Goal: Information Seeking & Learning: Check status

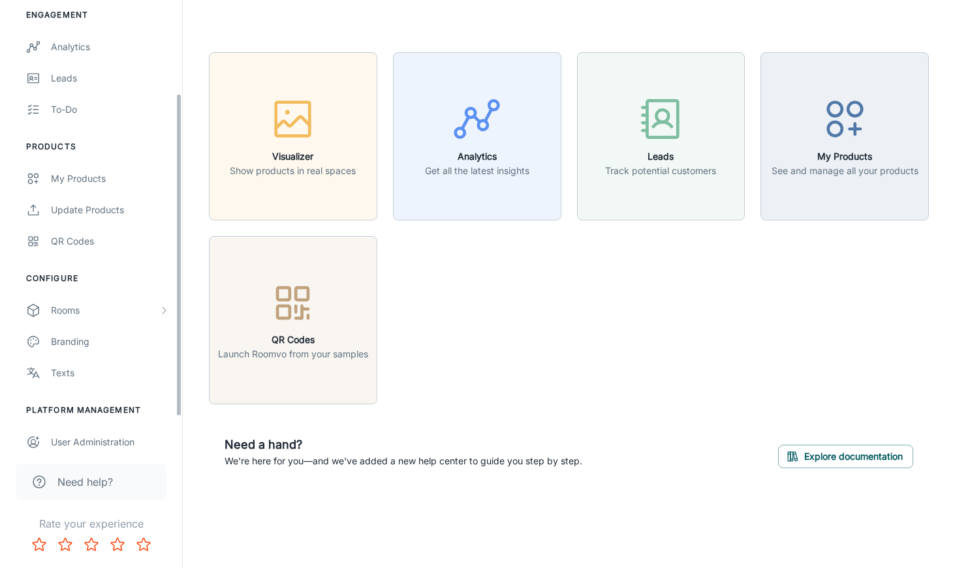
drag, startPoint x: 177, startPoint y: 319, endPoint x: 155, endPoint y: 413, distance: 96.5
click at [174, 414] on div "D&M Flooring [PERSON_NAME] Engagement Analytics Leads To-do Products My Product…" at bounding box center [91, 224] width 182 height 448
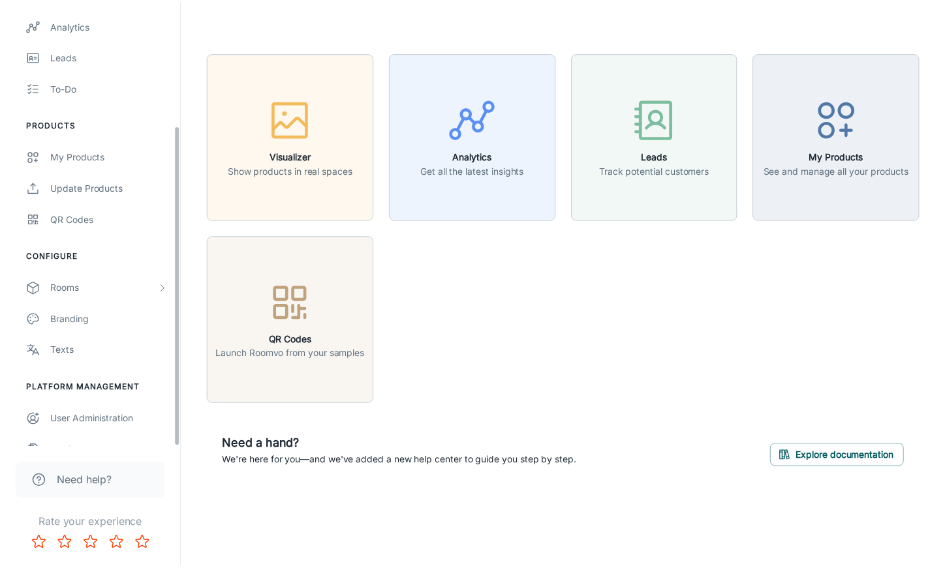
scroll to position [172, 0]
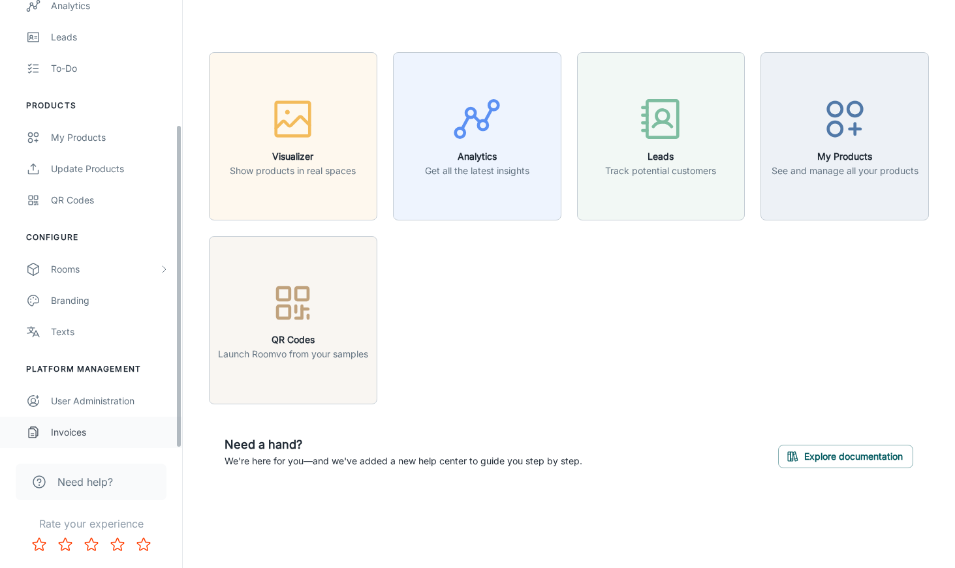
drag, startPoint x: 177, startPoint y: 361, endPoint x: 153, endPoint y: 444, distance: 86.3
click at [176, 448] on div "D&M Flooring [PERSON_NAME] Engagement Analytics Leads To-do Products My Product…" at bounding box center [91, 224] width 182 height 448
click at [94, 435] on div "Invoices" at bounding box center [110, 432] width 118 height 14
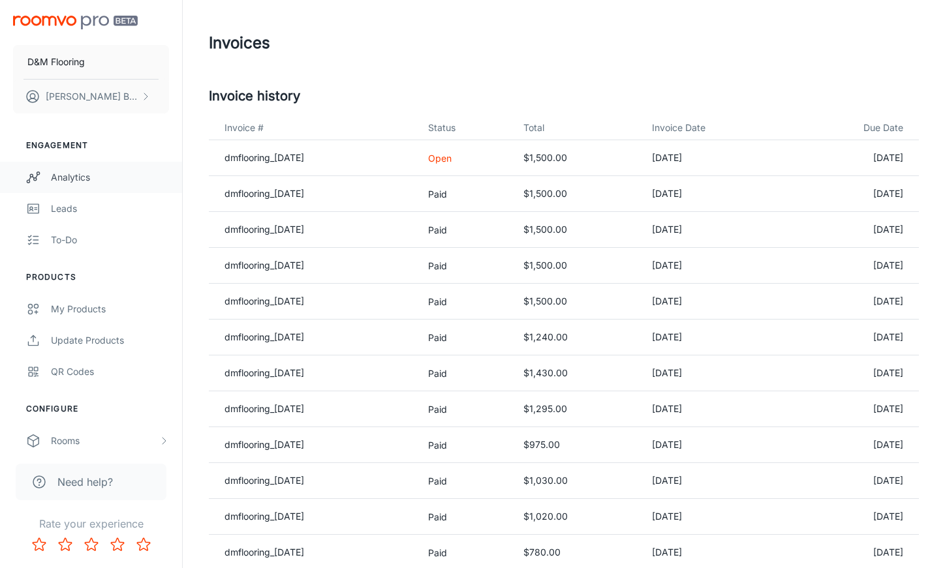
click at [95, 179] on div "Analytics" at bounding box center [110, 177] width 118 height 14
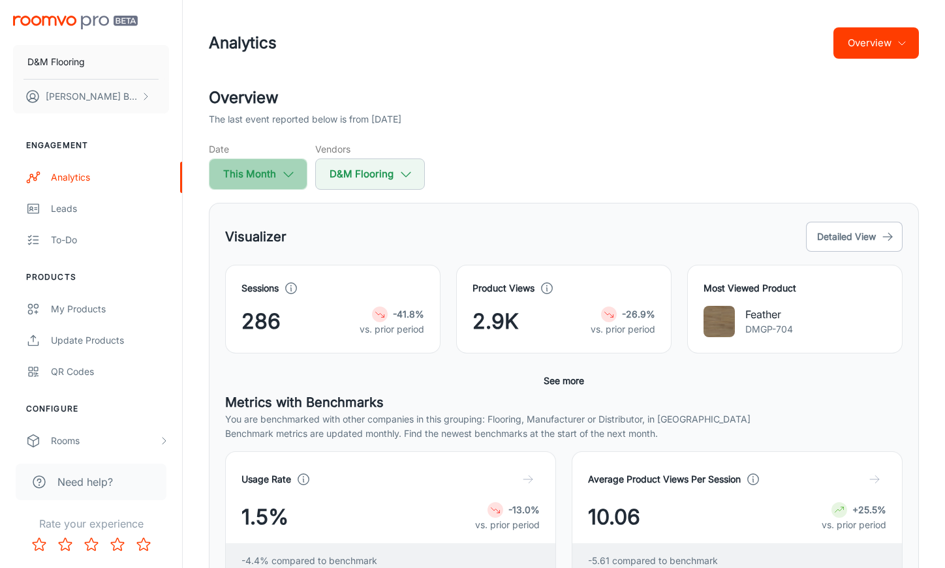
click at [284, 181] on button "This Month" at bounding box center [258, 174] width 99 height 31
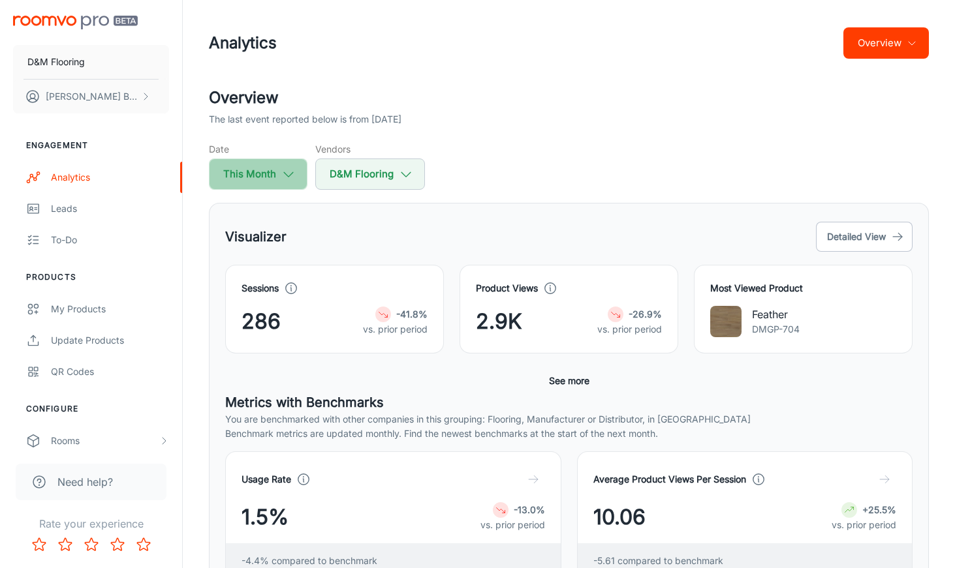
select select "8"
select select "2025"
select select "8"
select select "2025"
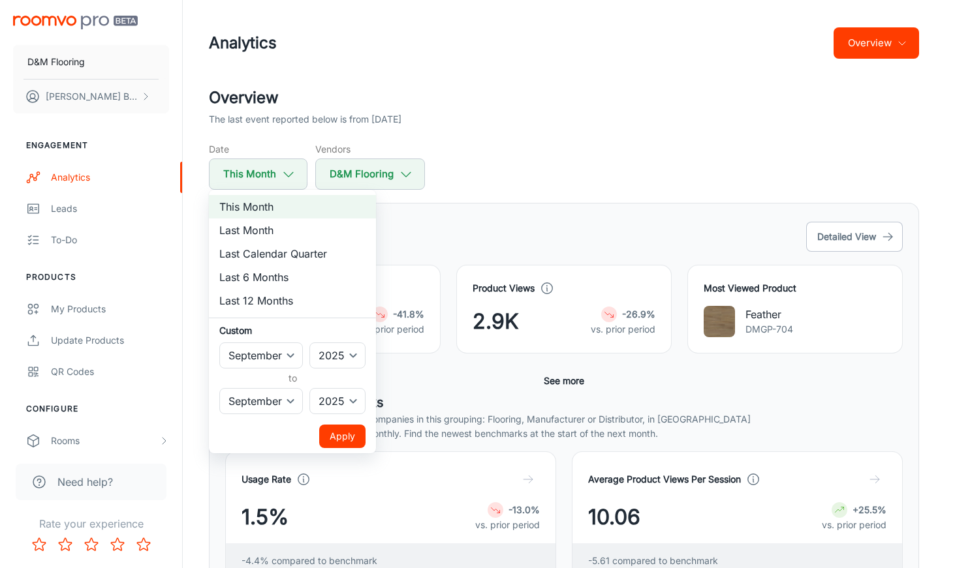
click at [267, 228] on li "Last Month" at bounding box center [292, 230] width 167 height 23
select select "7"
click at [342, 436] on button "Apply" at bounding box center [342, 436] width 46 height 23
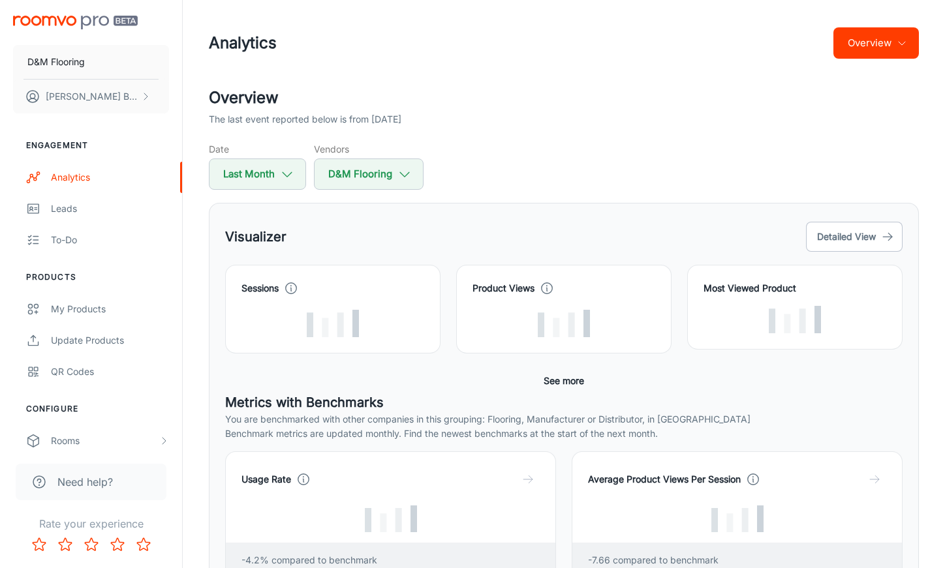
click at [496, 210] on div "Visualizer Detailed View Sessions Product Views Most Viewed Product Conversion …" at bounding box center [564, 434] width 710 height 463
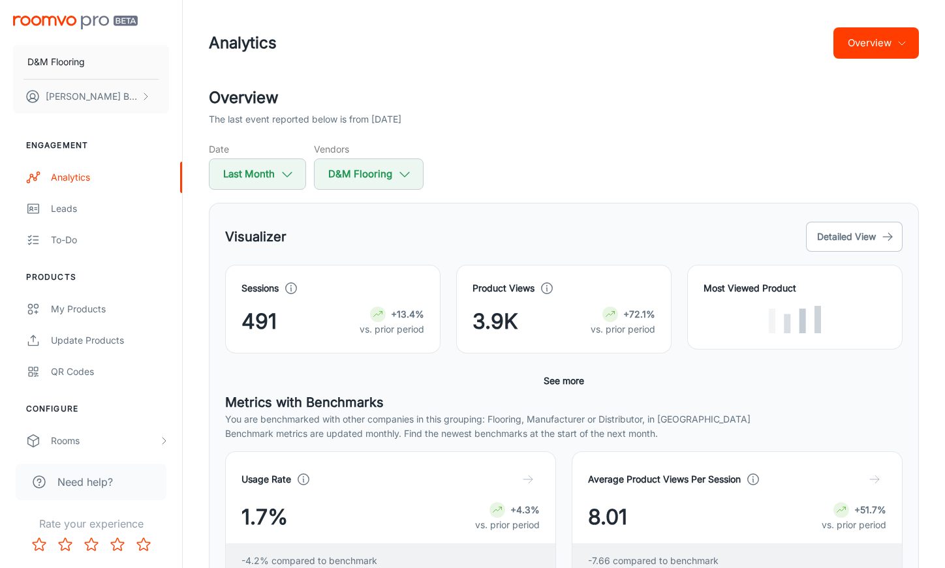
click at [485, 213] on div "Visualizer Detailed View Sessions 491 +13.4% vs. prior period Product Views 3.9…" at bounding box center [564, 434] width 710 height 463
click at [281, 179] on icon "button" at bounding box center [287, 174] width 14 height 14
select select "7"
select select "2025"
select select "7"
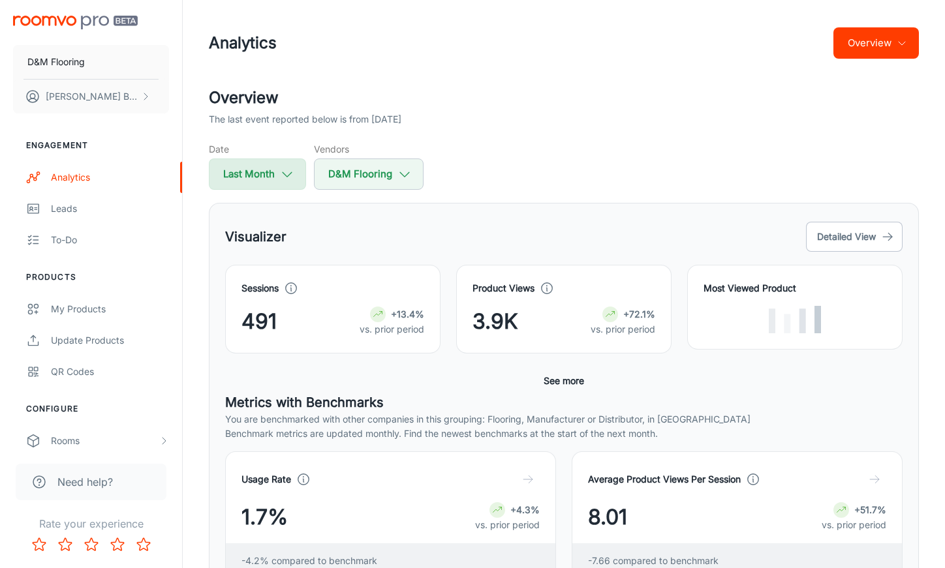
select select "2025"
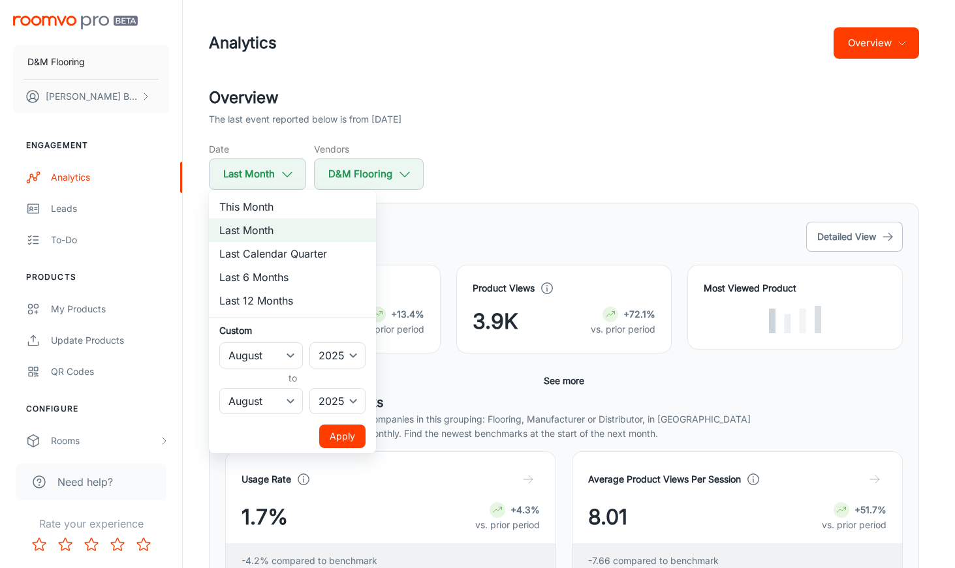
click at [279, 209] on li "This Month" at bounding box center [292, 206] width 167 height 23
select select "8"
click at [465, 224] on div at bounding box center [477, 284] width 955 height 568
select select "7"
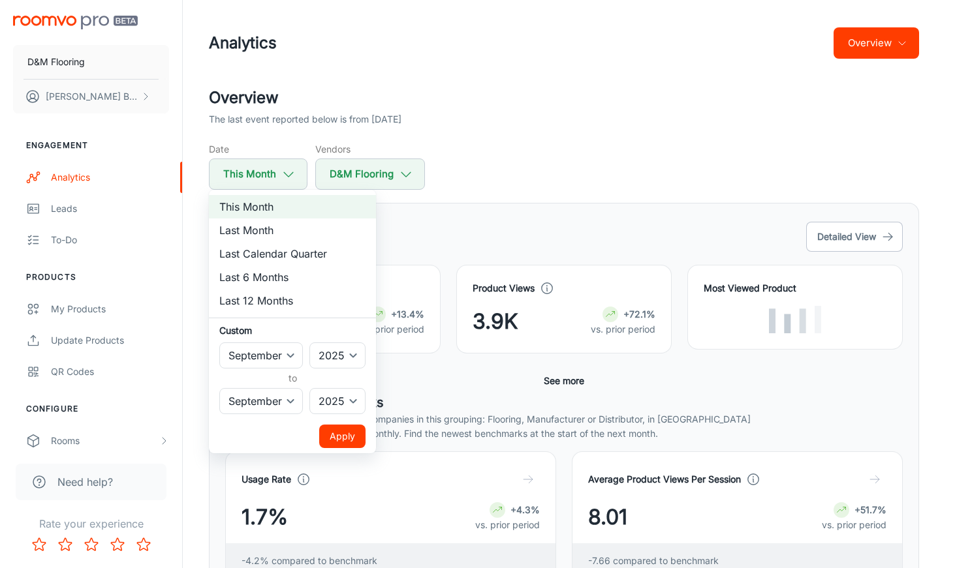
select select "7"
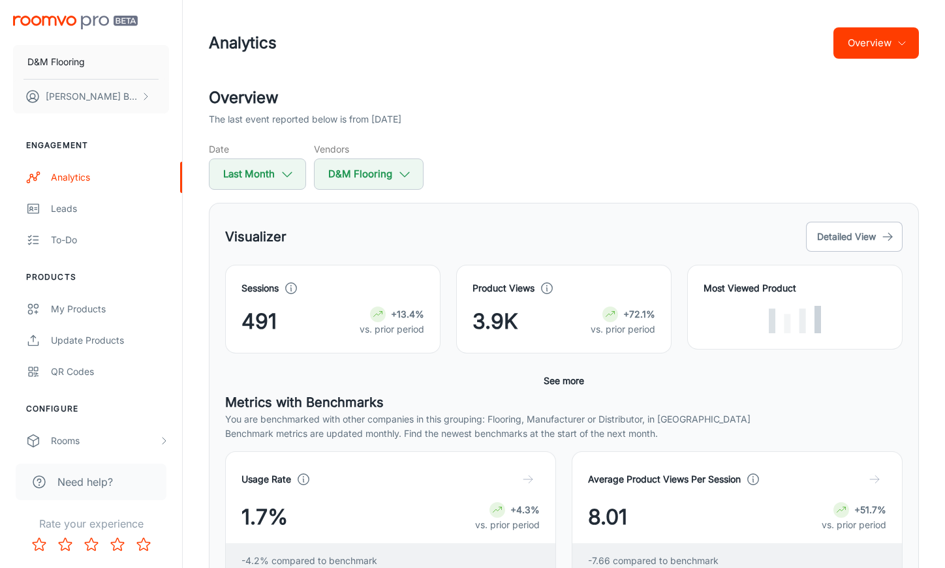
click at [525, 178] on div "Date Last Month Vendors D&M Flooring" at bounding box center [564, 166] width 710 height 48
click at [558, 178] on div "Date Last Month Vendors D&M Flooring" at bounding box center [564, 166] width 710 height 48
